Goal: Download file/media

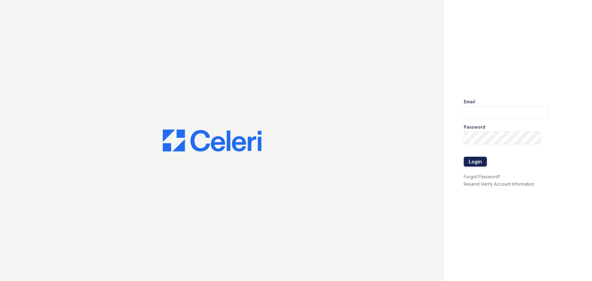
type input "[DOMAIN_NAME][EMAIL_ADDRESS][DOMAIN_NAME]"
click at [473, 163] on button "Login" at bounding box center [475, 162] width 23 height 10
click at [488, 114] on input "kimberly.pm@cafmanagement.com" at bounding box center [506, 112] width 85 height 13
click at [494, 114] on input "kimberly.pm@cafmanagement.com" at bounding box center [506, 112] width 85 height 13
type input "kimberly.am@cafmanagement.com"
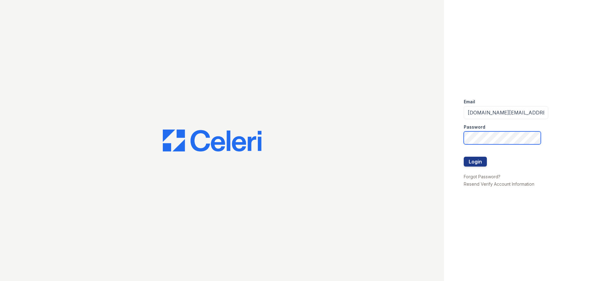
click at [464, 157] on button "Login" at bounding box center [475, 162] width 23 height 10
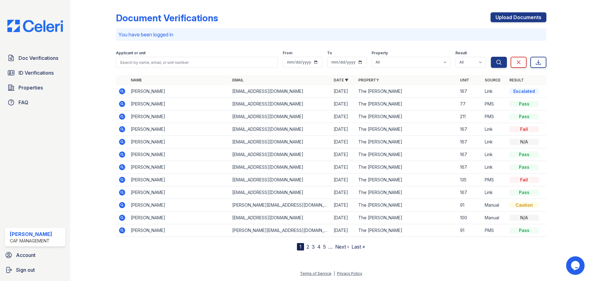
drag, startPoint x: 122, startPoint y: 90, endPoint x: 126, endPoint y: 90, distance: 4.3
click at [122, 90] on icon at bounding box center [122, 91] width 2 height 2
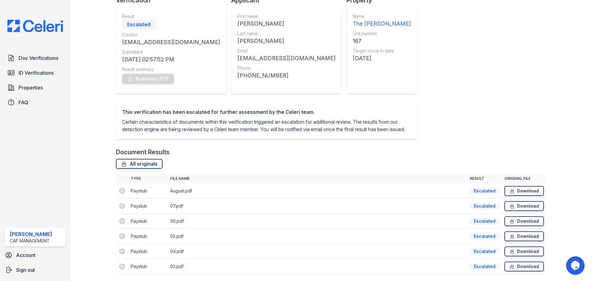
scroll to position [77, 0]
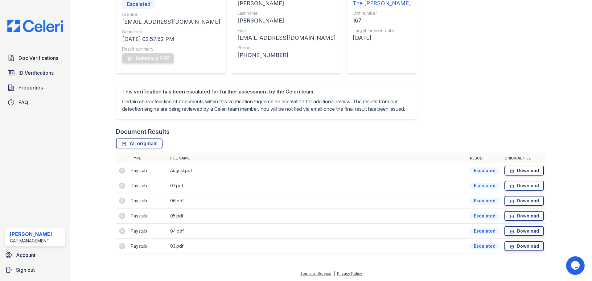
click at [522, 168] on link "Download" at bounding box center [524, 171] width 39 height 10
click at [518, 189] on link "Download" at bounding box center [524, 186] width 39 height 10
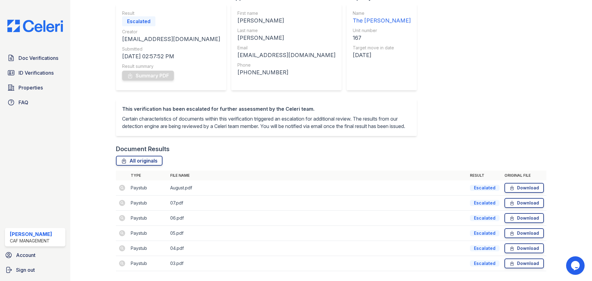
scroll to position [0, 0]
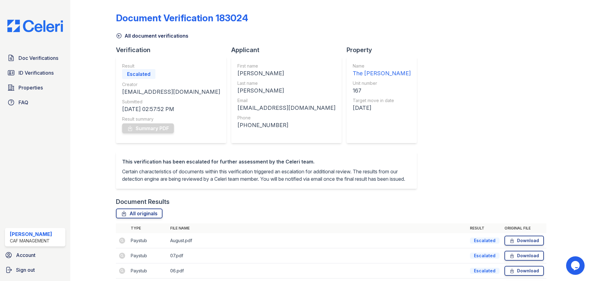
click at [22, 31] on img at bounding box center [34, 26] width 65 height 12
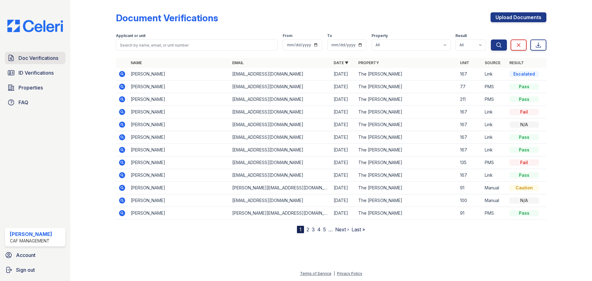
click at [48, 60] on span "Doc Verifications" at bounding box center [39, 57] width 40 height 7
click at [125, 76] on icon at bounding box center [121, 73] width 7 height 7
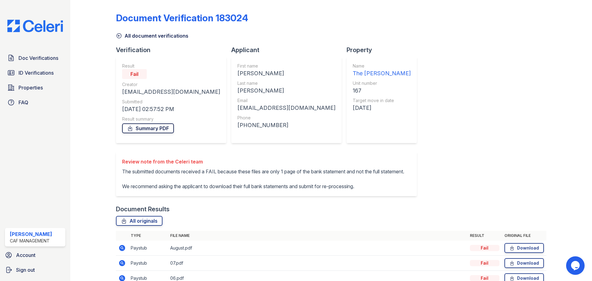
click at [146, 133] on link "Summary PDF" at bounding box center [148, 128] width 52 height 10
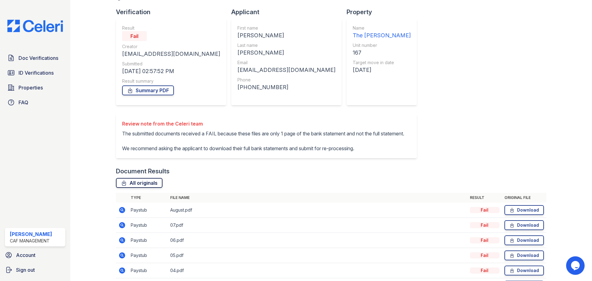
scroll to position [85, 0]
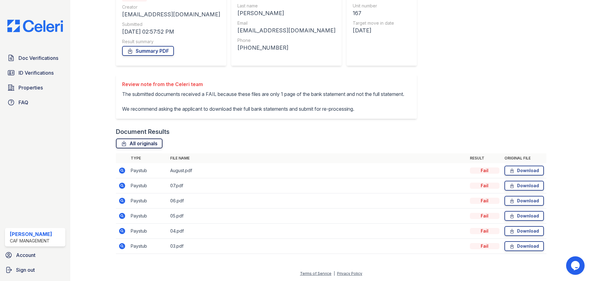
click at [135, 143] on link "All originals" at bounding box center [139, 144] width 47 height 10
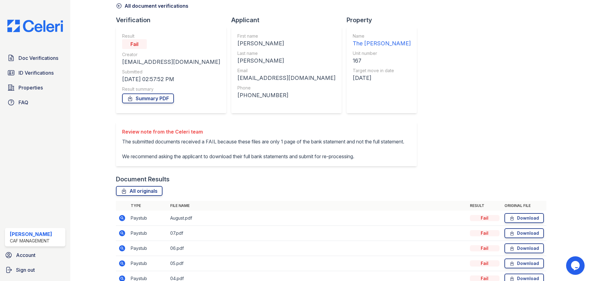
scroll to position [0, 0]
